Goal: Task Accomplishment & Management: Complete application form

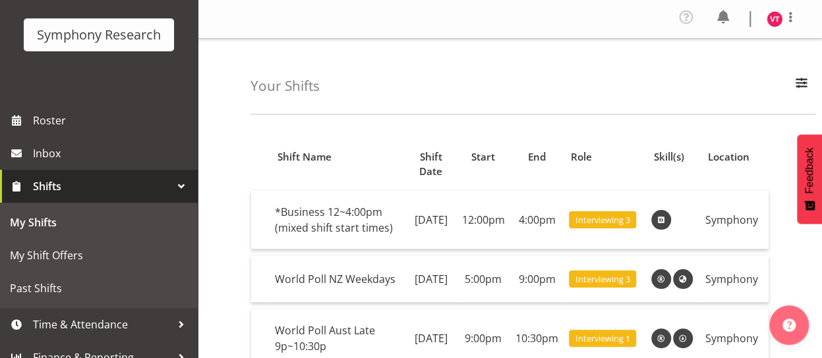
scroll to position [92, 0]
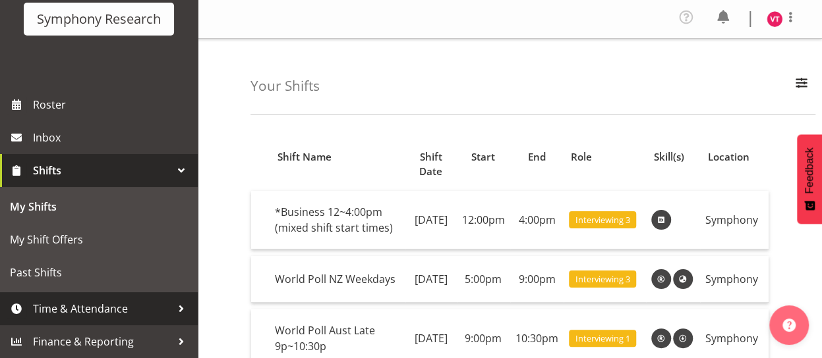
click at [142, 314] on span "Time & Attendance" at bounding box center [102, 309] width 138 height 20
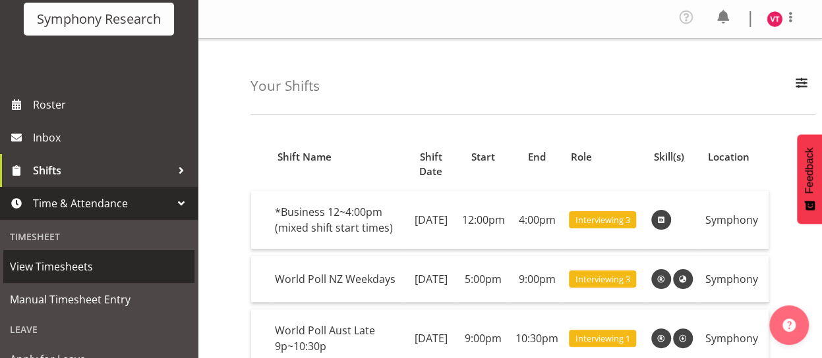
click at [103, 264] on span "View Timesheets" at bounding box center [99, 267] width 178 height 20
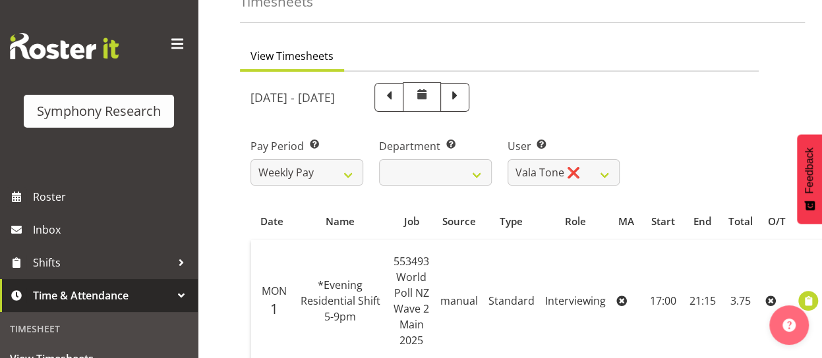
scroll to position [63, 0]
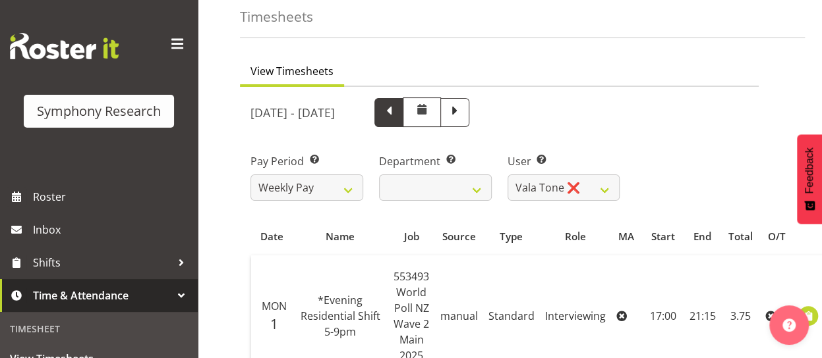
click at [397, 113] on span at bounding box center [388, 111] width 17 height 17
select select
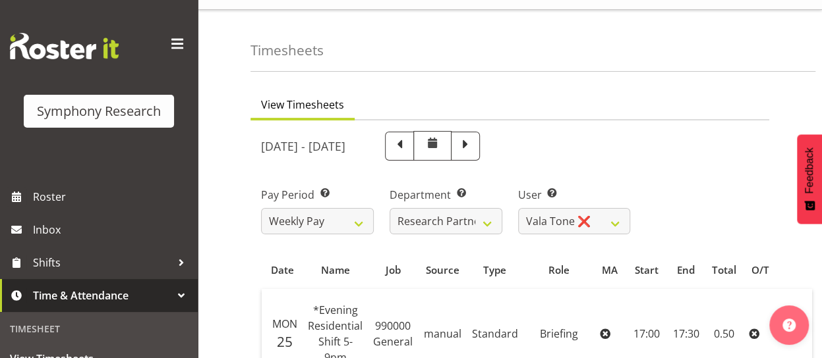
scroll to position [0, 0]
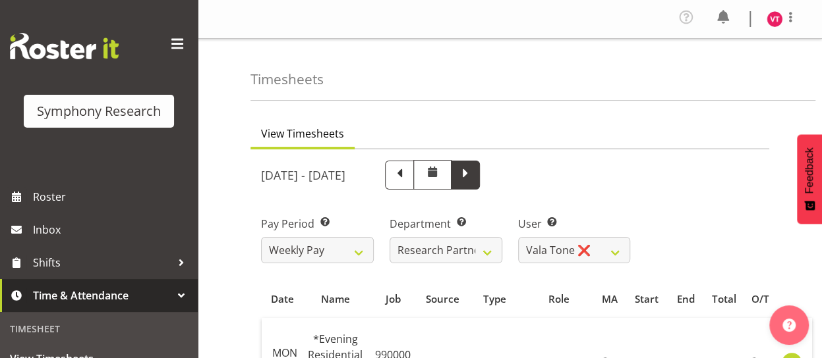
click at [474, 173] on span at bounding box center [465, 173] width 17 height 17
select select
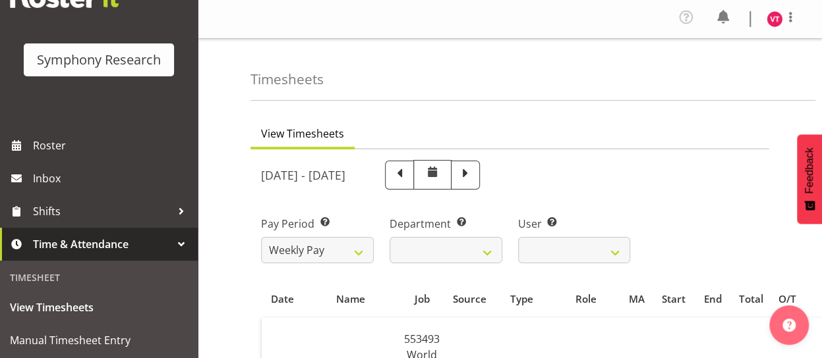
scroll to position [51, 0]
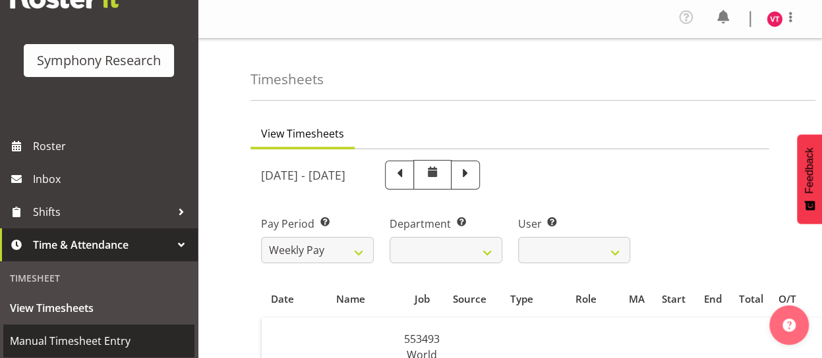
click at [145, 344] on span "Manual Timesheet Entry" at bounding box center [99, 341] width 178 height 20
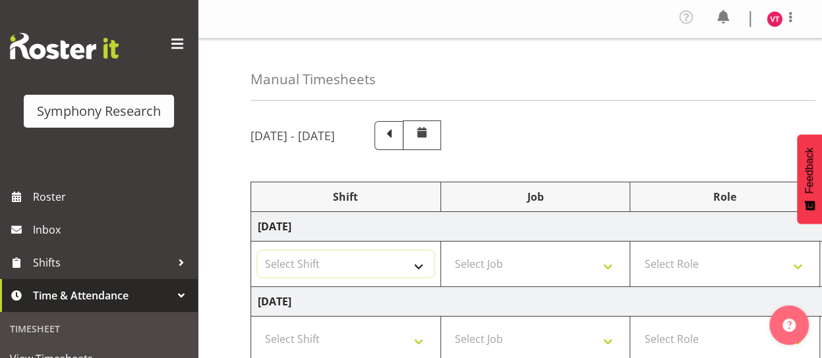
click at [419, 267] on select "Select Shift !!Weekend Residential (Roster IT Shift Label) *Business 9/10am ~ 4…" at bounding box center [346, 264] width 176 height 26
select select "81741"
click at [258, 251] on select "Select Shift !!Weekend Residential (Roster IT Shift Label) *Business 9/10am ~ 4…" at bounding box center [346, 264] width 176 height 26
click at [534, 268] on select "Select Job 550060 IF Admin 553492 World Poll Aus Wave 2 Main 2025 553493 World …" at bounding box center [535, 264] width 176 height 26
select select "10499"
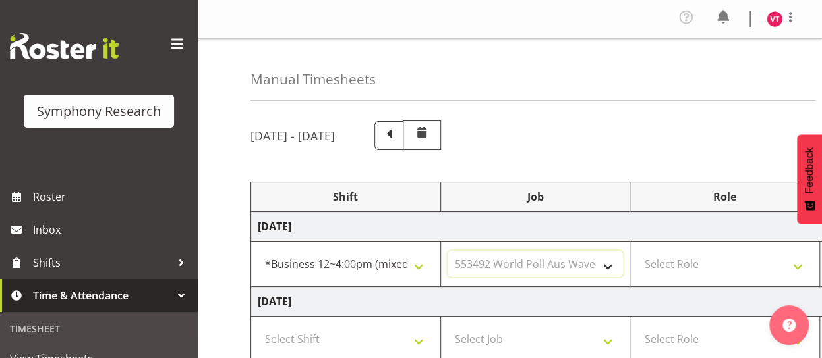
click at [447, 251] on select "Select Job 550060 IF Admin 553492 World Poll Aus Wave 2 Main 2025 553493 World …" at bounding box center [535, 264] width 176 height 26
click at [741, 262] on select "Select Role Briefing Interviewing" at bounding box center [725, 264] width 176 height 26
select select "47"
click at [637, 251] on select "Select Role Briefing Interviewing" at bounding box center [725, 264] width 176 height 26
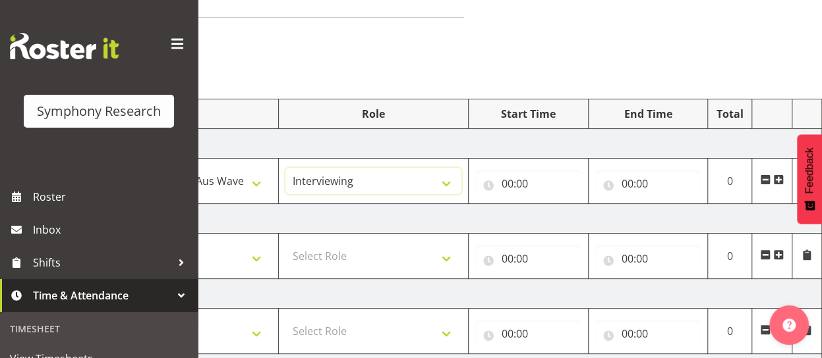
scroll to position [82, 0]
click at [533, 186] on input "00:00" at bounding box center [528, 185] width 106 height 26
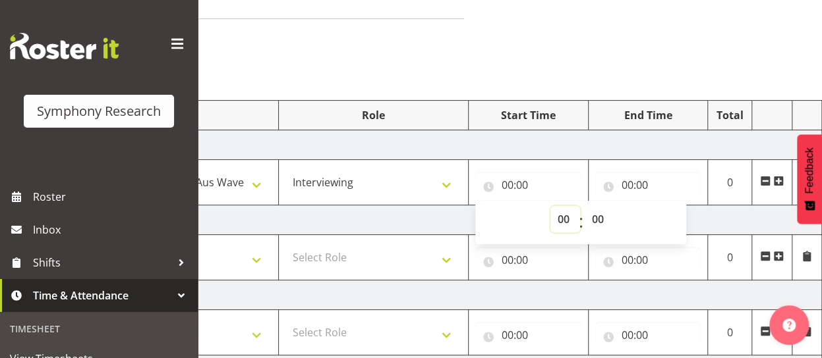
click at [567, 215] on select "00 01 02 03 04 05 06 07 08 09 10 11 12 13 14 15 16 17 18 19 20 21 22 23" at bounding box center [565, 219] width 30 height 26
select select "14"
click at [550, 206] on select "00 01 02 03 04 05 06 07 08 09 10 11 12 13 14 15 16 17 18 19 20 21 22 23" at bounding box center [565, 219] width 30 height 26
type input "14:00"
click at [633, 185] on input "00:00" at bounding box center [648, 185] width 106 height 26
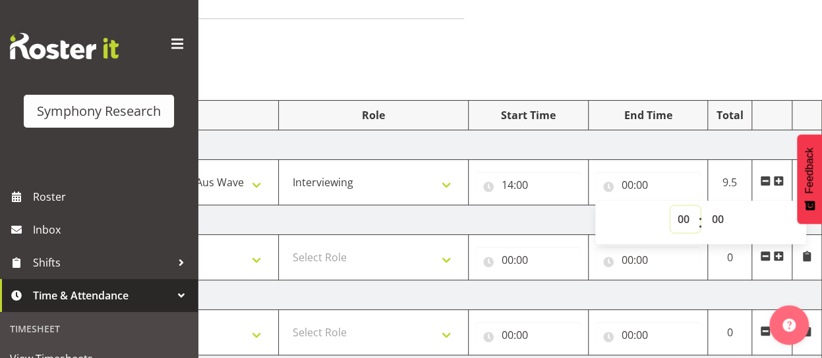
click at [679, 219] on select "00 01 02 03 04 05 06 07 08 09 10 11 12 13 14 15 16 17 18 19 20 21 22 23" at bounding box center [685, 219] width 30 height 26
select select "16"
click at [670, 206] on select "00 01 02 03 04 05 06 07 08 09 10 11 12 13 14 15 16 17 18 19 20 21 22 23" at bounding box center [685, 219] width 30 height 26
type input "16:00"
click at [517, 219] on td "Tuesday 9th September 2025" at bounding box center [361, 221] width 922 height 30
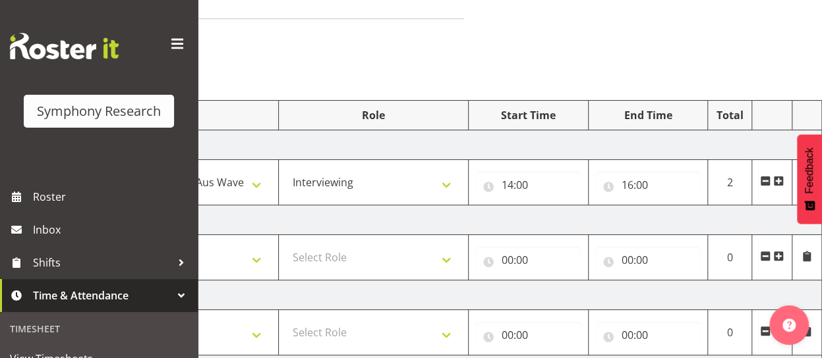
click at [780, 180] on span at bounding box center [778, 181] width 11 height 11
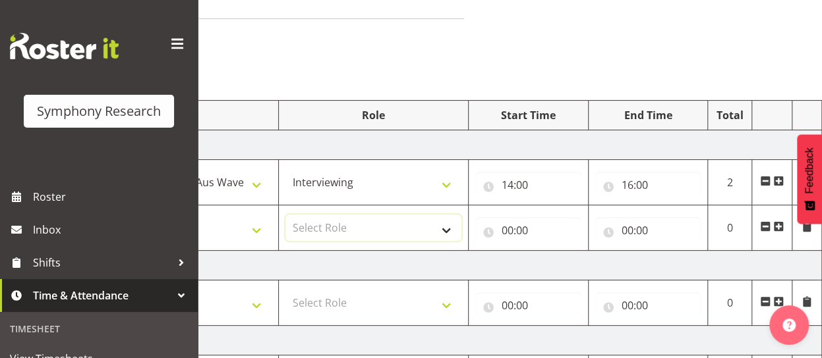
click at [325, 225] on select "Select Role Briefing Interviewing" at bounding box center [373, 228] width 176 height 26
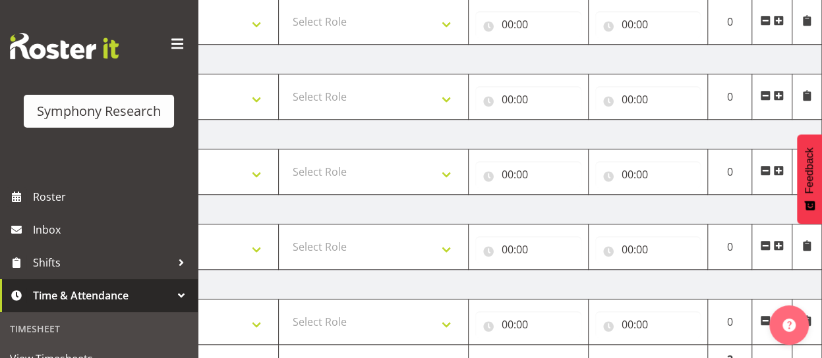
scroll to position [504, 0]
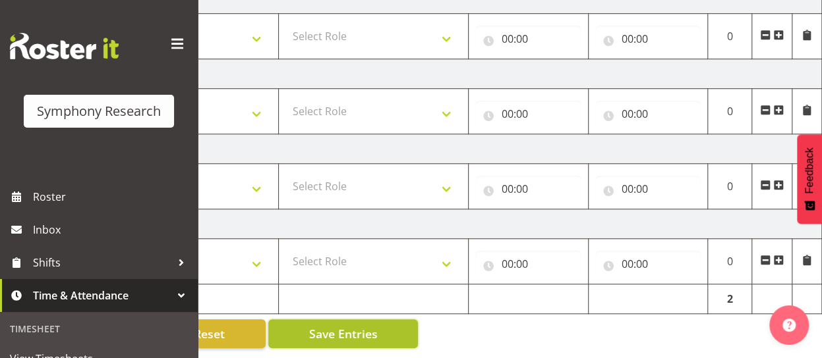
click at [385, 322] on button "Save Entries" at bounding box center [343, 334] width 150 height 29
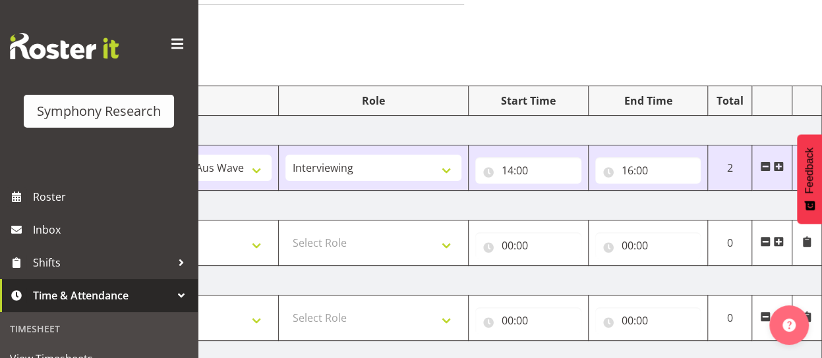
scroll to position [84, 0]
